Goal: Task Accomplishment & Management: Manage account settings

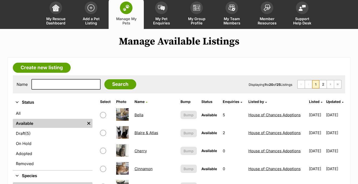
scroll to position [8, 0]
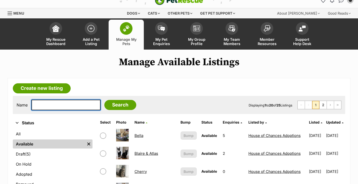
click at [63, 103] on input "text" at bounding box center [65, 104] width 69 height 11
type input "sarabi"
click at [117, 105] on input "Search" at bounding box center [120, 105] width 32 height 10
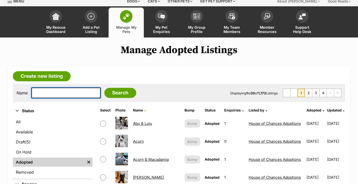
click at [70, 87] on input "text" at bounding box center [65, 92] width 69 height 11
type input "sarabi"
click at [117, 92] on input "Search" at bounding box center [120, 93] width 32 height 10
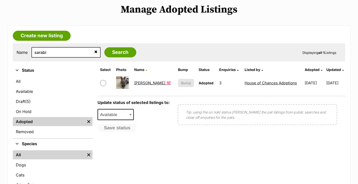
click at [147, 80] on td "[PERSON_NAME] 🩷" at bounding box center [153, 82] width 43 height 17
click at [147, 81] on link "[PERSON_NAME] 🩷" at bounding box center [152, 82] width 37 height 5
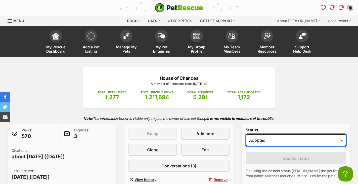
select select "active"
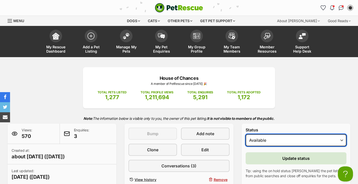
scroll to position [4, 0]
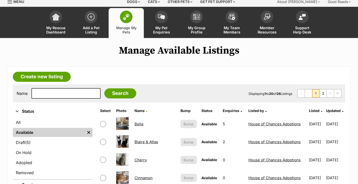
scroll to position [25, 0]
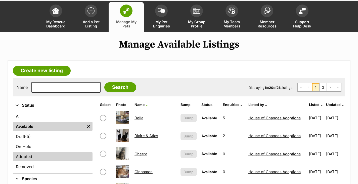
click at [52, 157] on link "Adopted" at bounding box center [53, 156] width 80 height 9
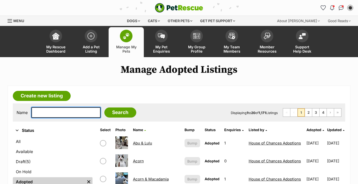
click at [52, 113] on input "text" at bounding box center [65, 112] width 69 height 11
type input "braveheart"
click at [117, 112] on input "Search" at bounding box center [120, 112] width 32 height 10
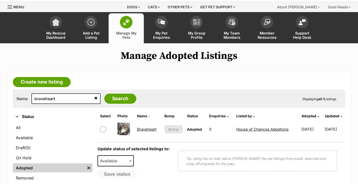
click at [144, 132] on td "Braveheart" at bounding box center [148, 128] width 27 height 17
click at [143, 127] on link "Braveheart" at bounding box center [147, 129] width 20 height 5
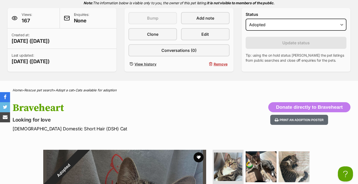
scroll to position [115, 0]
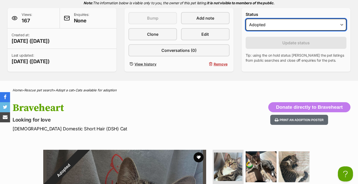
select select "active"
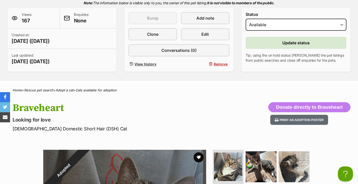
click at [290, 40] on span "Update status" at bounding box center [295, 43] width 27 height 6
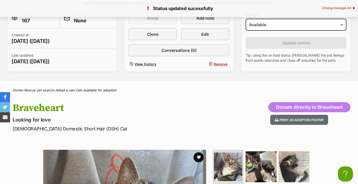
scroll to position [219, 0]
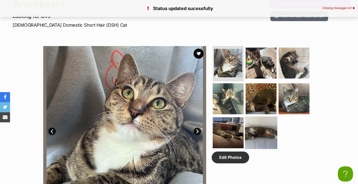
click at [263, 134] on img at bounding box center [261, 132] width 32 height 32
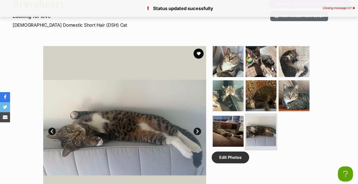
click at [255, 116] on img at bounding box center [261, 131] width 30 height 30
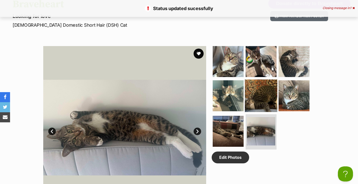
click at [251, 106] on img at bounding box center [261, 95] width 32 height 32
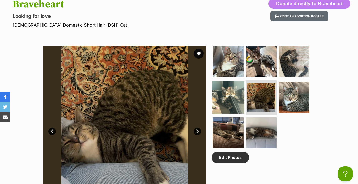
click at [234, 92] on img at bounding box center [228, 97] width 32 height 32
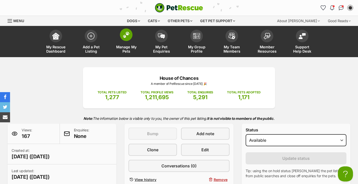
scroll to position [0, 0]
click at [125, 48] on span "Manage My Pets" at bounding box center [126, 49] width 23 height 9
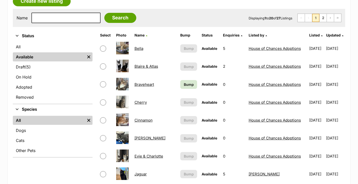
click at [184, 86] on span "Bump" at bounding box center [189, 84] width 10 height 5
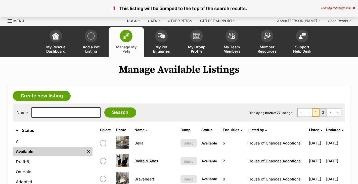
click at [321, 113] on link "2" at bounding box center [322, 112] width 7 height 8
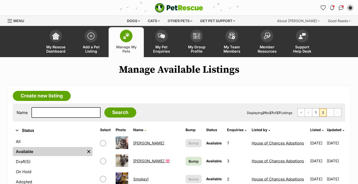
scroll to position [30, 0]
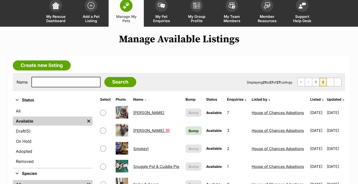
click at [188, 129] on span "Bump" at bounding box center [193, 130] width 10 height 5
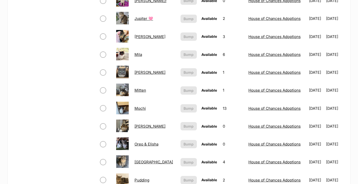
scroll to position [417, 0]
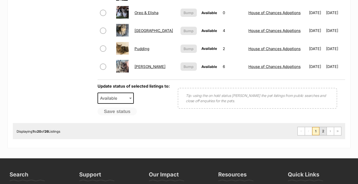
click at [320, 132] on link "2" at bounding box center [322, 131] width 7 height 8
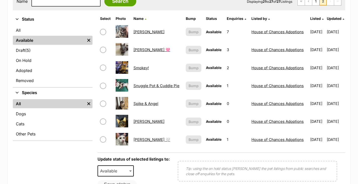
scroll to position [111, 0]
